Goal: Obtain resource: Obtain resource

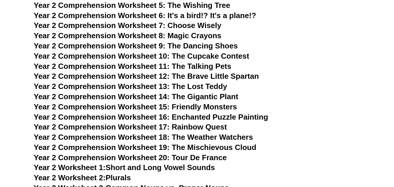
scroll to position [1260, 0]
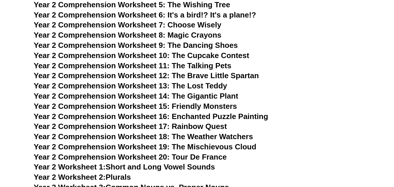
click at [87, 88] on span "Year 2 Comprehension Worksheet 13: The Lost Teddy" at bounding box center [130, 85] width 193 height 9
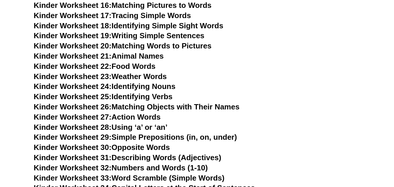
scroll to position [379, 0]
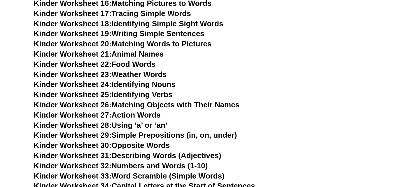
click at [134, 126] on link "Kinder Worksheet 28: Using ‘a’ or ‘an’" at bounding box center [101, 125] width 134 height 9
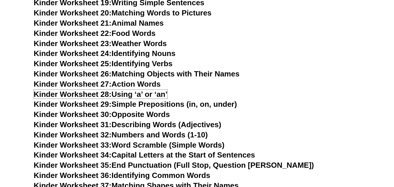
scroll to position [410, 0]
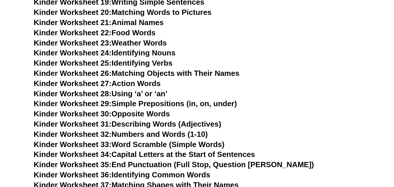
click at [160, 113] on link "Kinder Worksheet 30: Opposite Words" at bounding box center [102, 113] width 136 height 9
click at [171, 102] on link "Kinder Worksheet 29: Simple Prepositions (in, on, under)" at bounding box center [135, 103] width 203 height 9
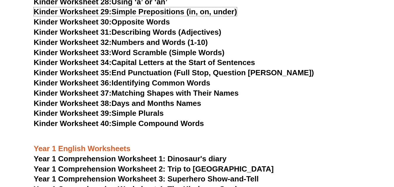
scroll to position [505, 0]
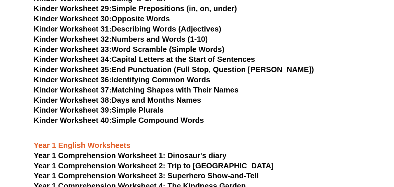
click at [141, 109] on link "Kinder Worksheet 39: Simple Plurals" at bounding box center [99, 110] width 130 height 9
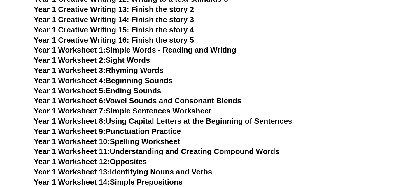
scroll to position [977, 0]
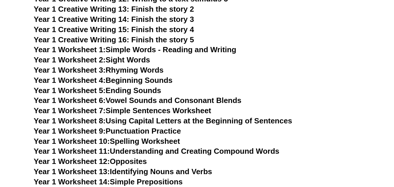
click at [176, 100] on link "Year 1 Worksheet 6: Vowel Sounds and Consonant Blends" at bounding box center [138, 100] width 208 height 9
click at [192, 111] on link "Year 1 Worksheet 7: Simple Sentences Worksheet" at bounding box center [123, 110] width 178 height 9
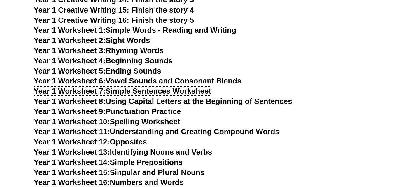
scroll to position [998, 0]
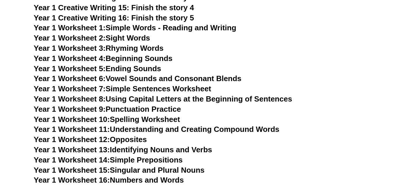
click at [166, 119] on link "Year 1 Worksheet 10: Spelling Worksheet" at bounding box center [107, 119] width 146 height 9
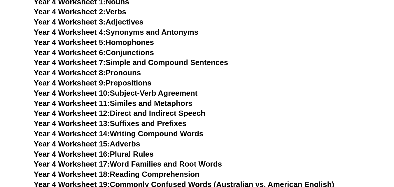
scroll to position [2299, 0]
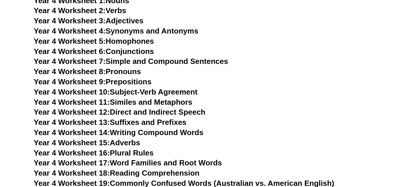
click at [145, 121] on link "Year 4 Worksheet 13: Suffixes and Prefixes" at bounding box center [110, 122] width 153 height 9
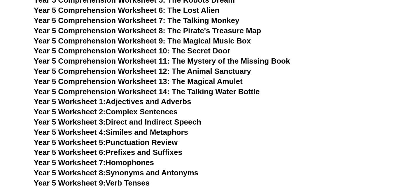
scroll to position [2563, 0]
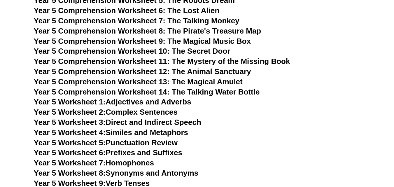
click at [200, 19] on span "Year 5 Comprehension Worksheet 7: The Talking Monkey" at bounding box center [137, 20] width 206 height 9
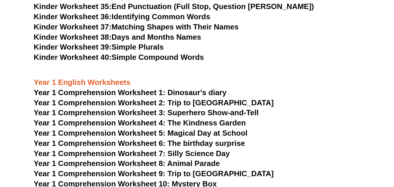
scroll to position [575, 0]
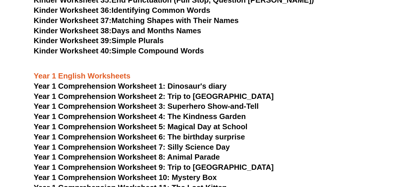
click at [199, 88] on span "Year 1 Comprehension Worksheet 1: Dinosaur's diary" at bounding box center [130, 86] width 193 height 9
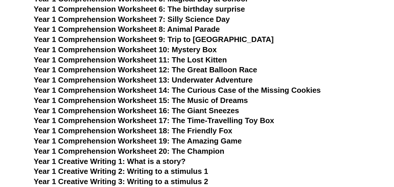
scroll to position [705, 0]
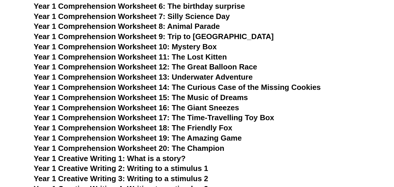
click at [205, 55] on span "Year 1 Comprehension Worksheet 11: The Lost Kitten" at bounding box center [130, 57] width 193 height 9
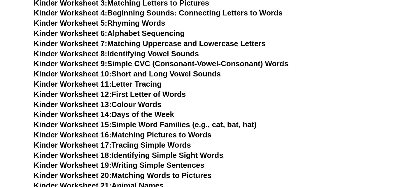
scroll to position [0, 0]
